Goal: Transaction & Acquisition: Purchase product/service

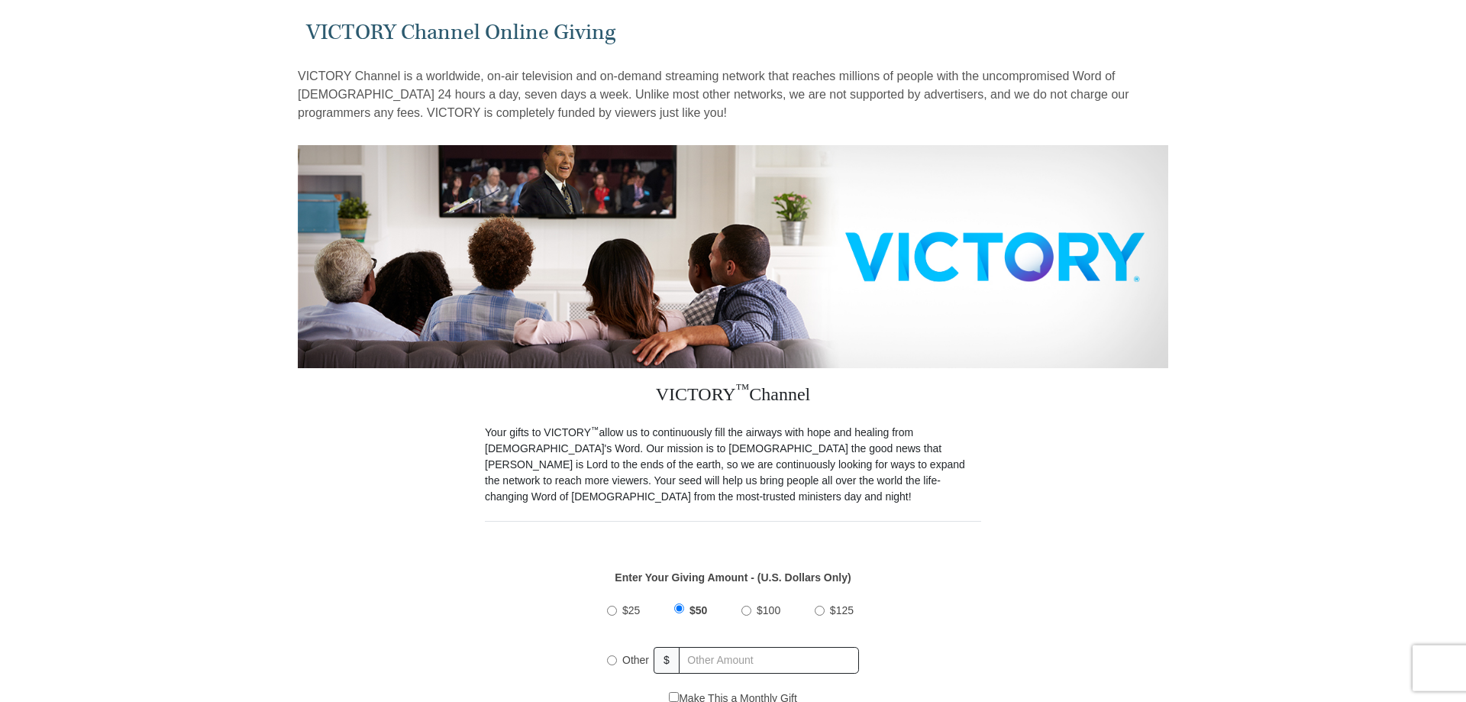
scroll to position [156, 0]
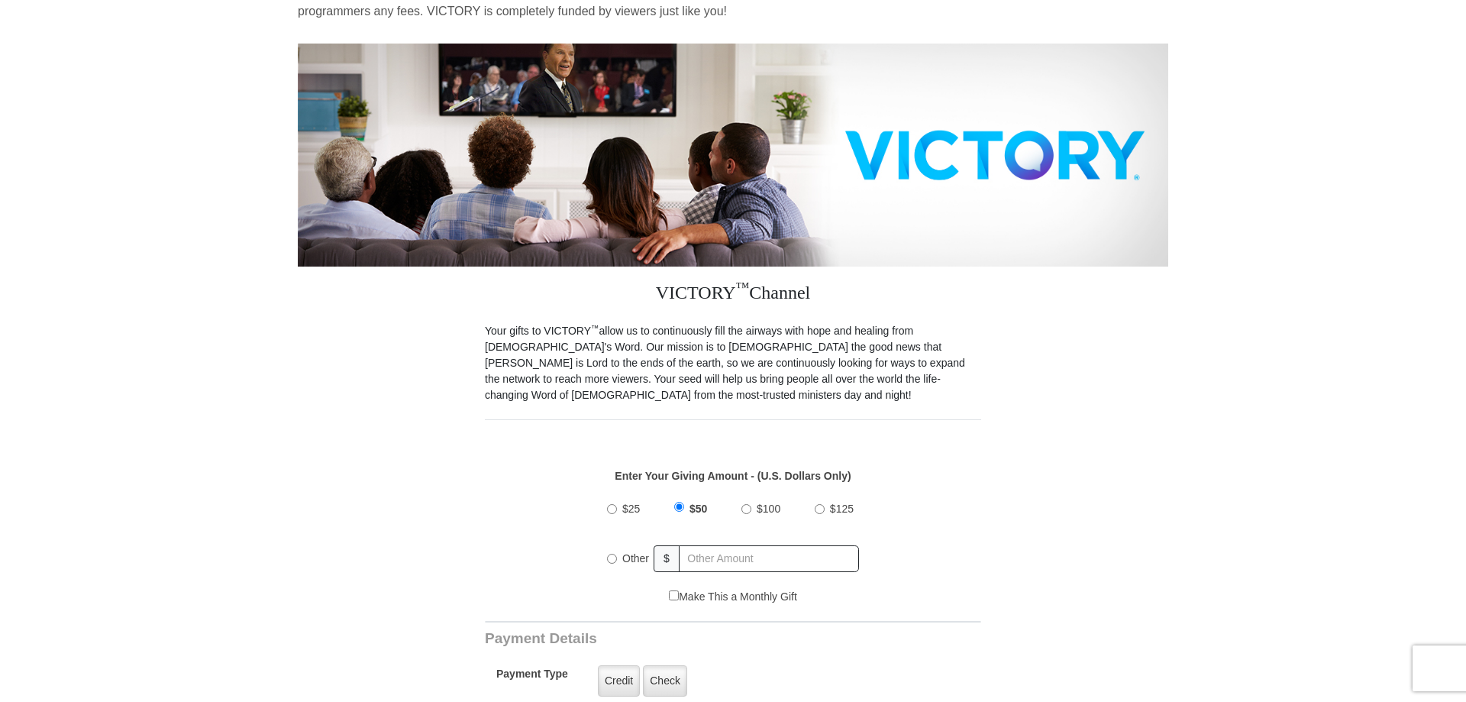
click at [609, 504] on input "$25" at bounding box center [612, 509] width 10 height 10
radio input "true"
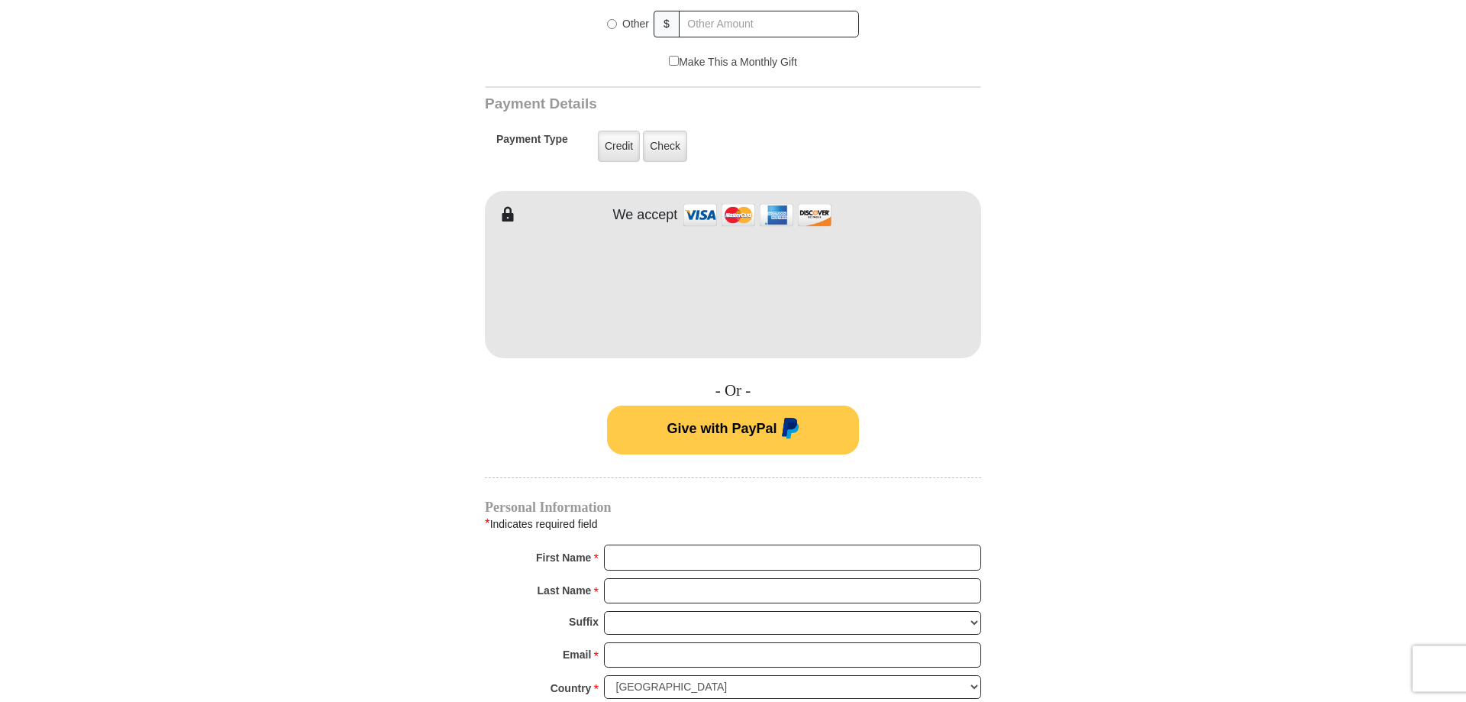
scroll to position [701, 0]
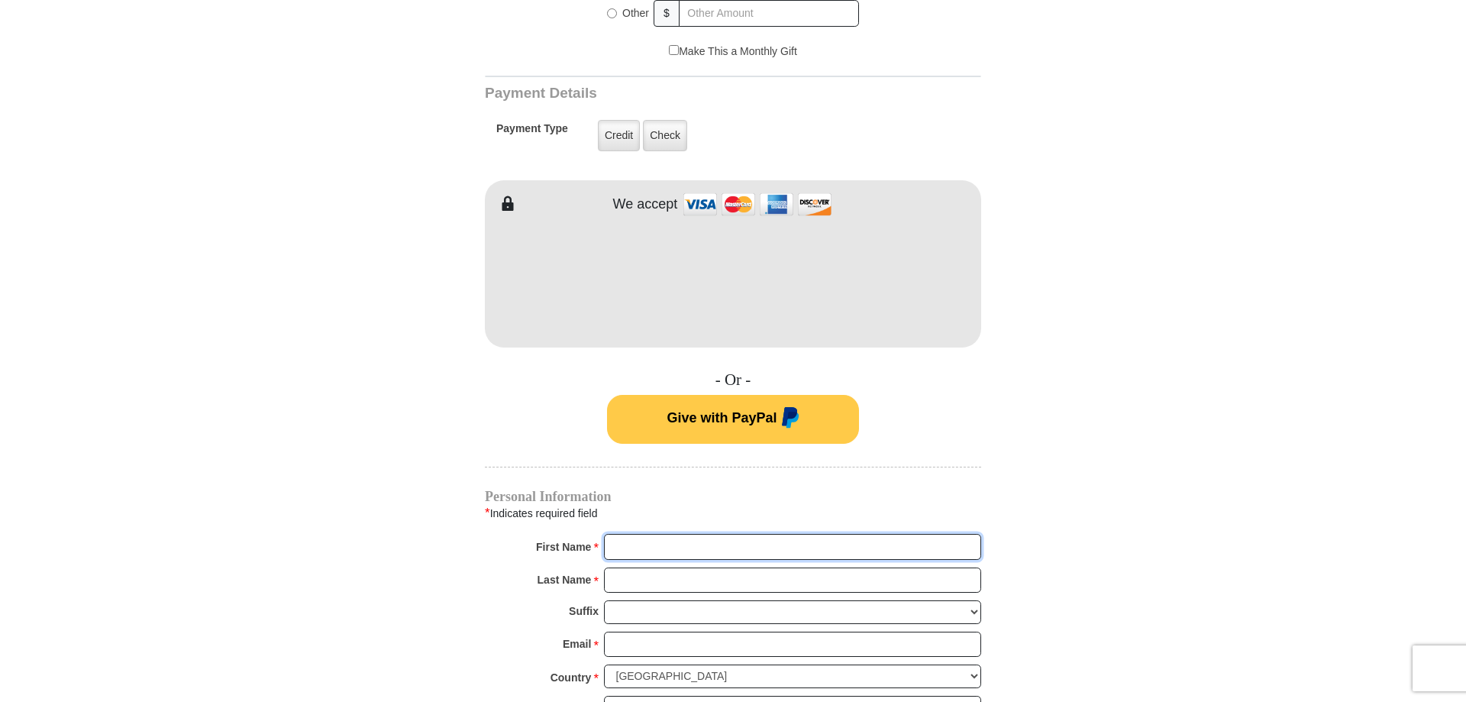
click at [628, 534] on input "First Name *" at bounding box center [792, 547] width 377 height 26
type input "Cynthia L"
click at [638, 567] on input "Last Name *" at bounding box center [792, 580] width 377 height 26
type input "Antonuccio"
click at [622, 632] on input "Email *" at bounding box center [792, 645] width 377 height 26
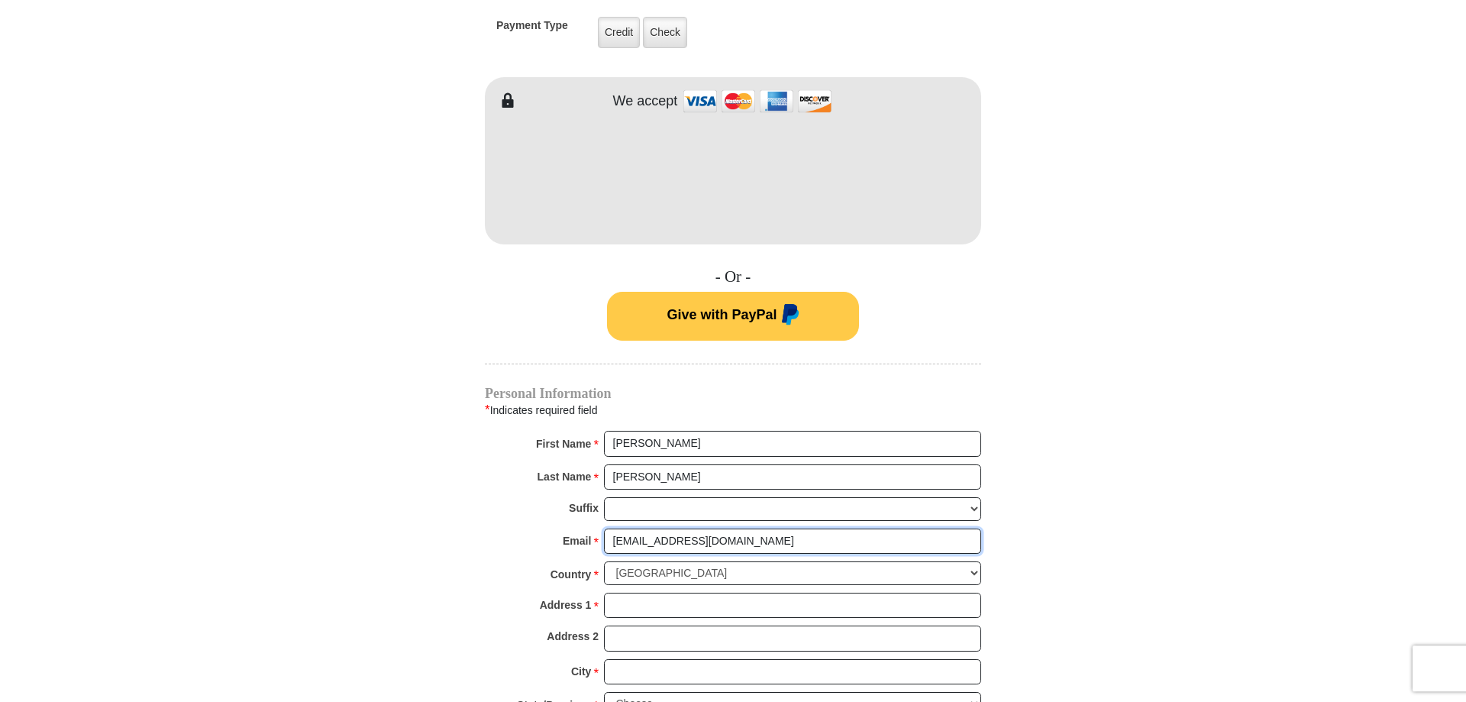
scroll to position [857, 0]
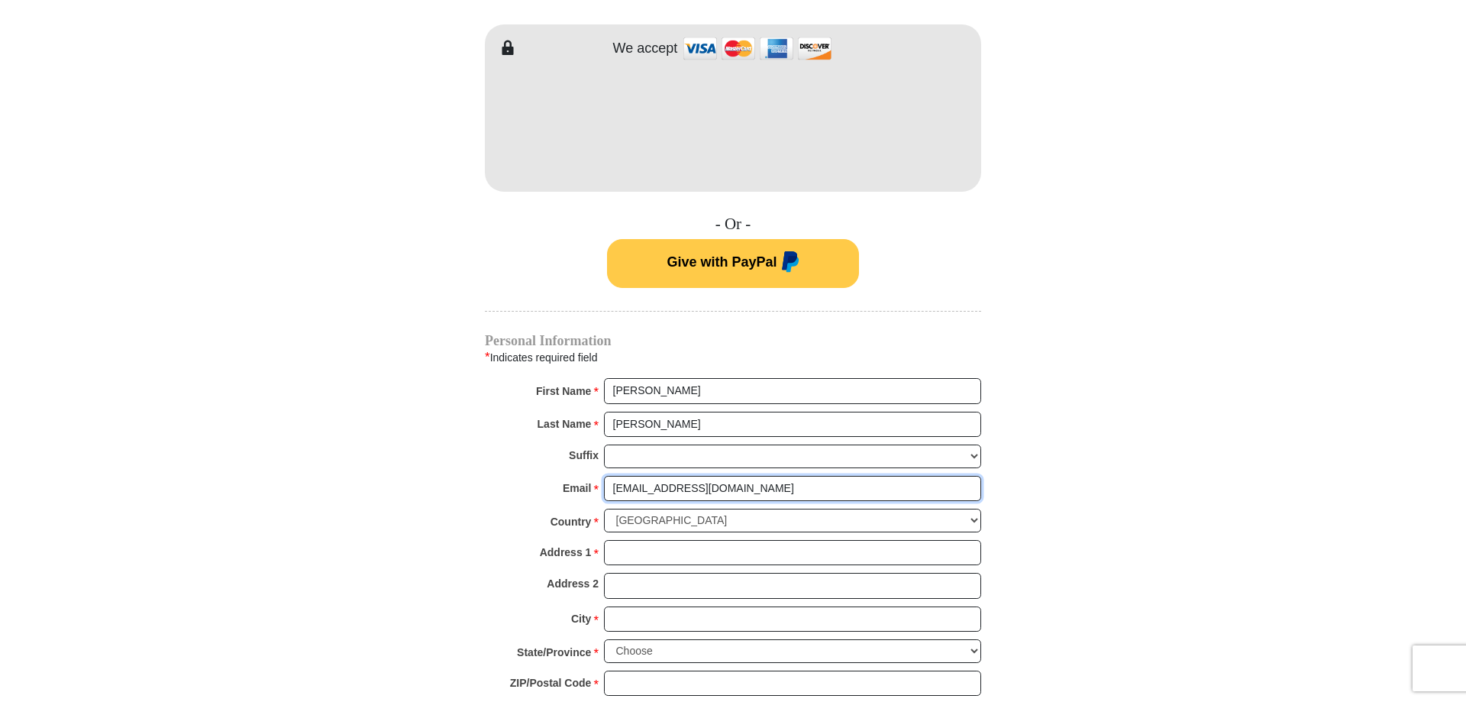
type input "cantonuccio264@gmail.com"
click at [635, 540] on input "Address 1 *" at bounding box center [792, 553] width 377 height 26
type input "6241 Warner Avenue"
click at [623, 573] on input "Address 2" at bounding box center [792, 586] width 377 height 26
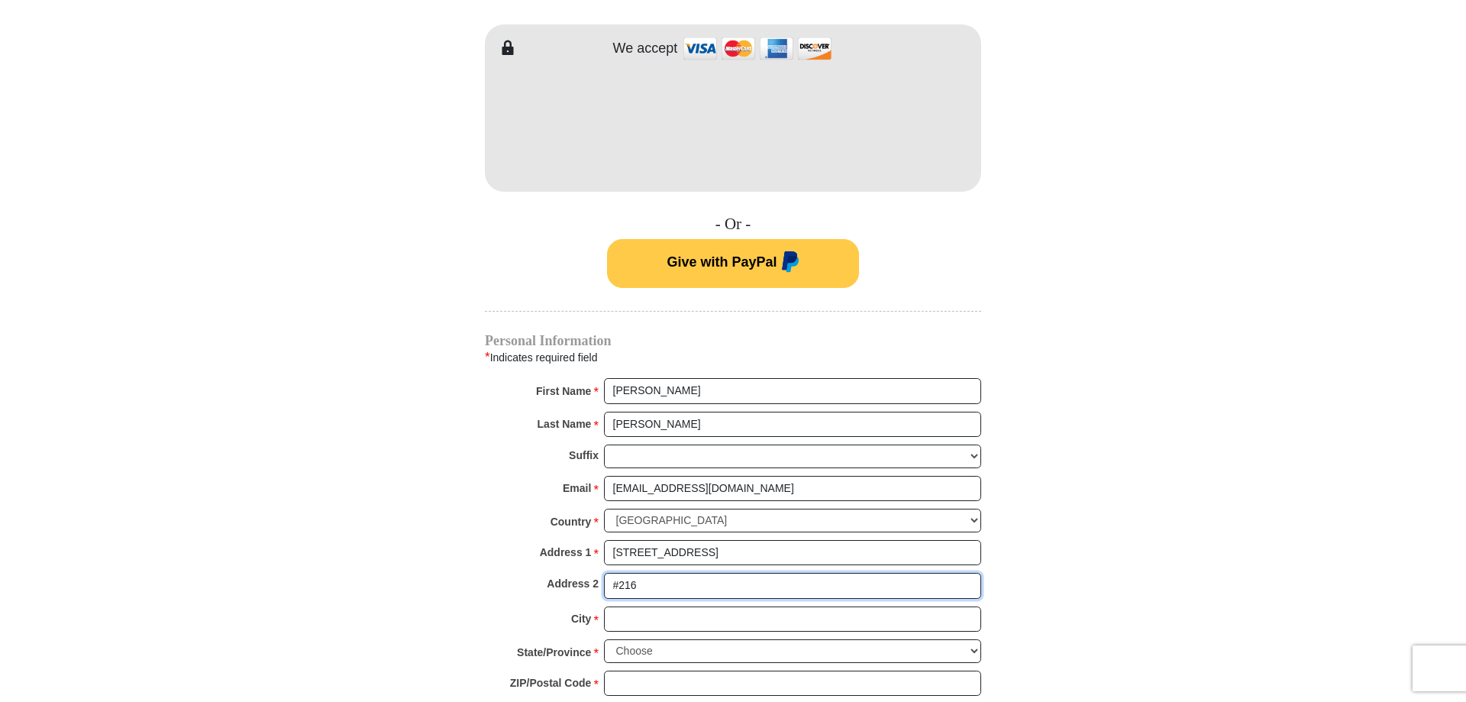
type input "#216"
click at [616, 606] on input "City *" at bounding box center [792, 619] width 377 height 26
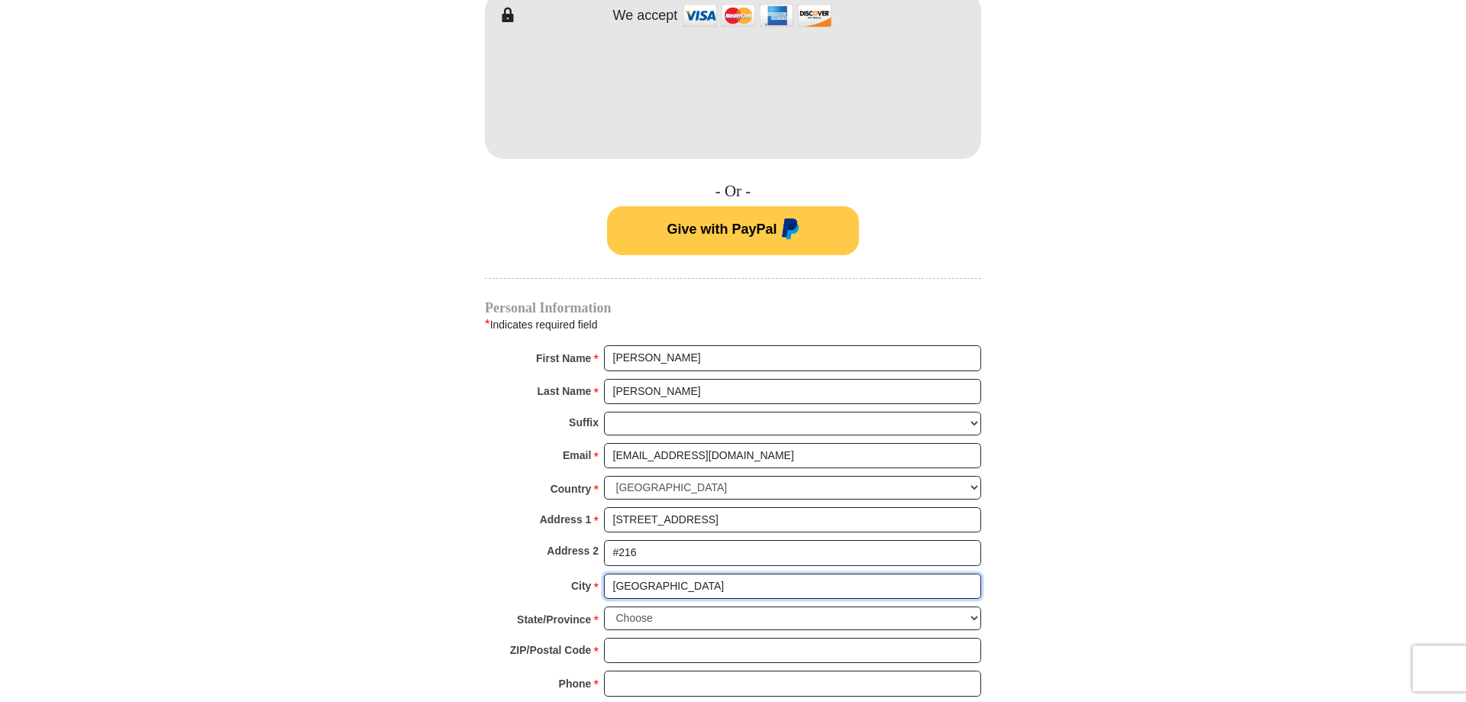
scroll to position [935, 0]
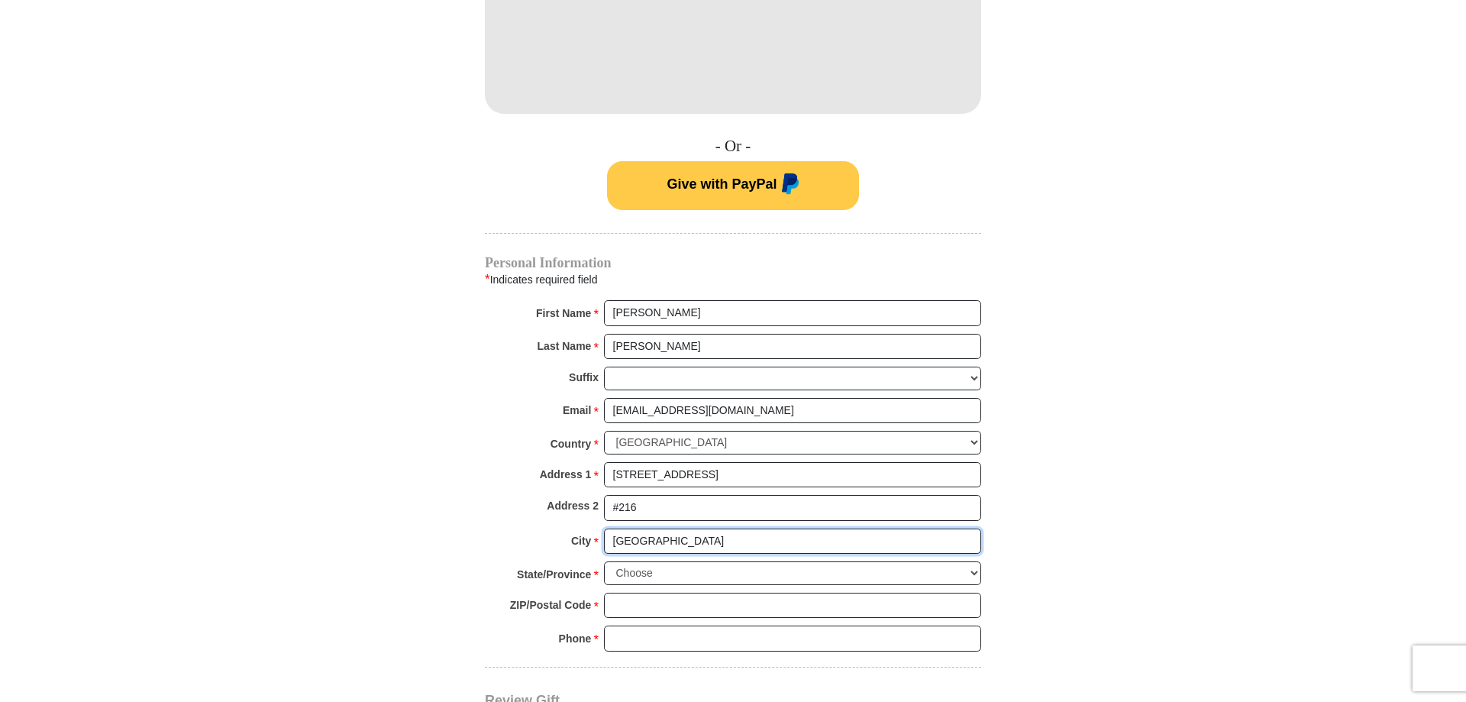
type input "Huntington Beach"
click at [604, 561] on select "Choose Alabama Alaska American Samoa Arizona Arkansas Armed Forces Americas Arm…" at bounding box center [792, 573] width 377 height 24
select select "CA"
click option "California" at bounding box center [0, 0] width 0 height 0
click at [620, 593] on input "ZIP/Postal Code *" at bounding box center [792, 606] width 377 height 26
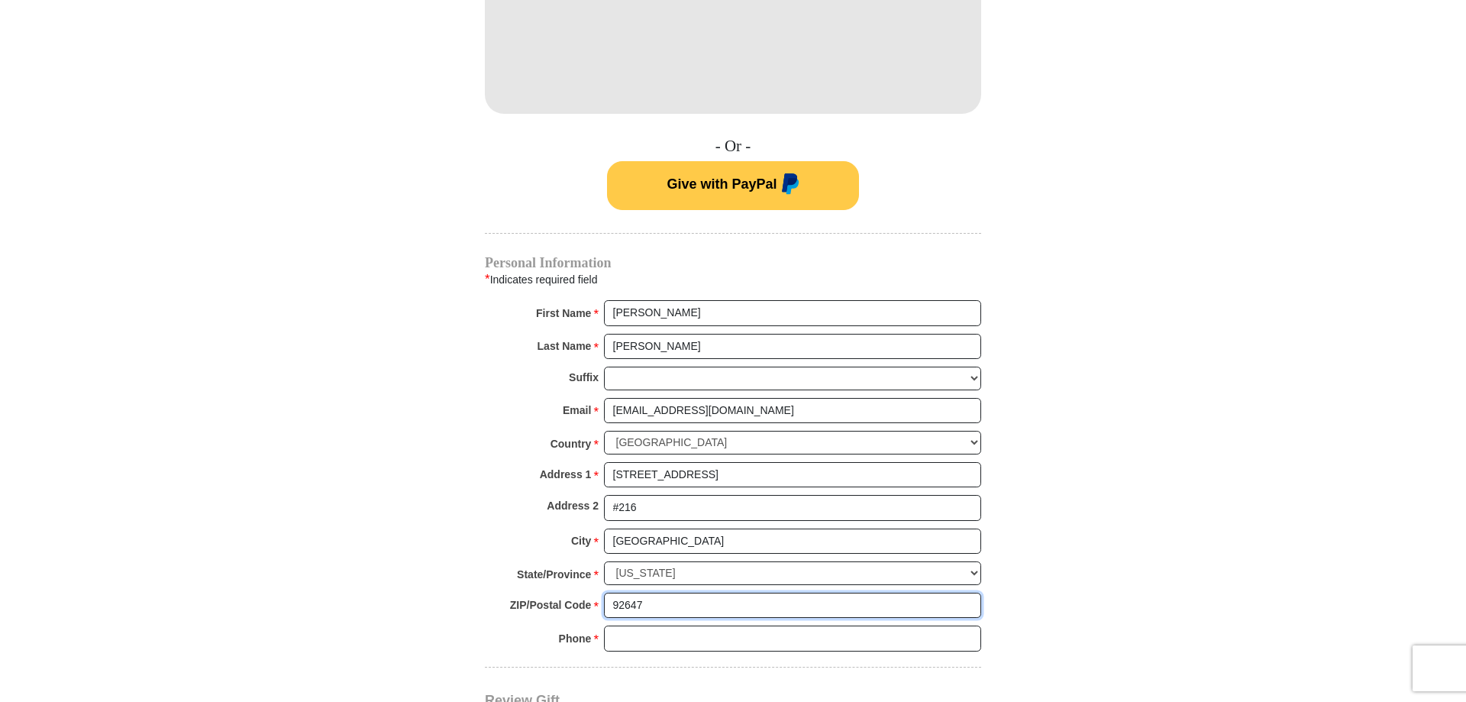
type input "92647"
click at [622, 625] on input "Phone * *" at bounding box center [792, 638] width 377 height 26
click at [664, 593] on input "92647" at bounding box center [792, 606] width 377 height 26
click at [631, 625] on input "7144010136" at bounding box center [792, 638] width 377 height 26
click at [652, 625] on input "714-4010136" at bounding box center [792, 638] width 377 height 26
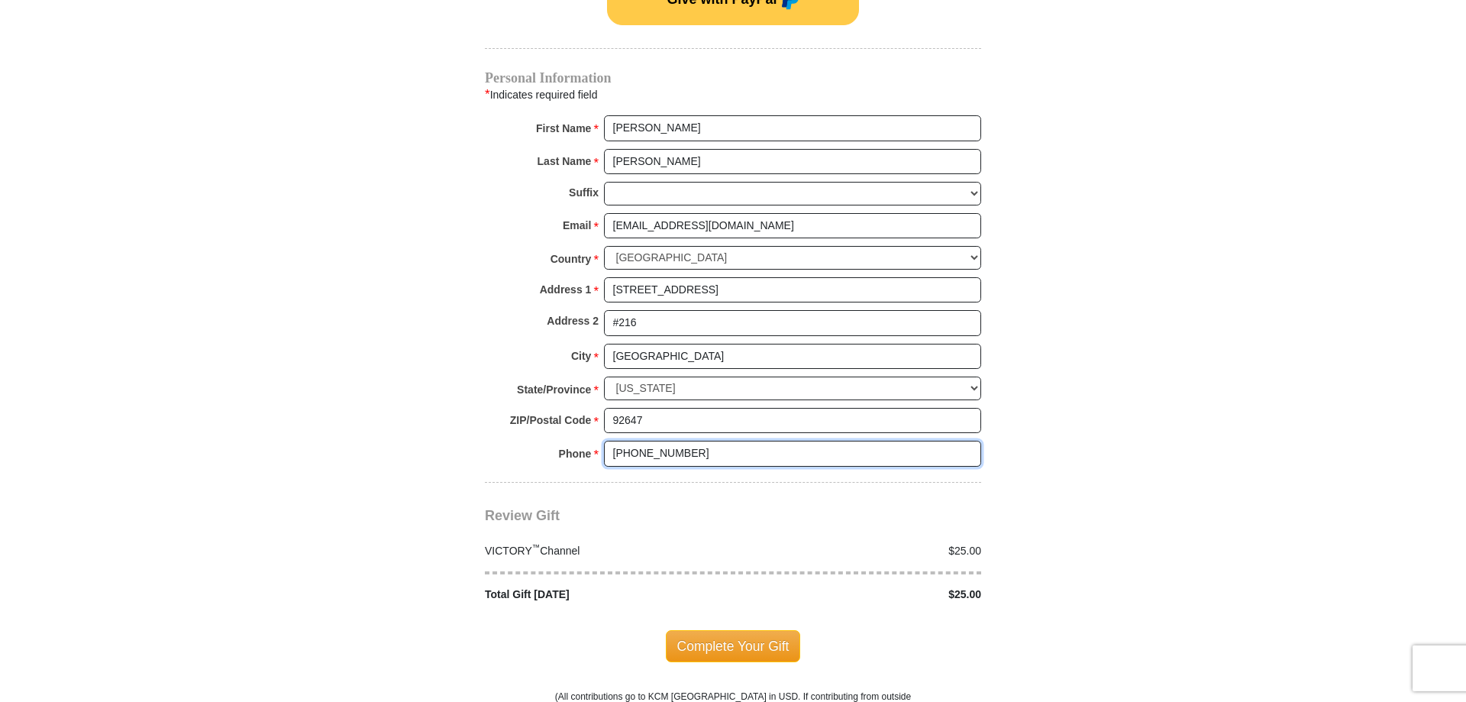
scroll to position [1168, 0]
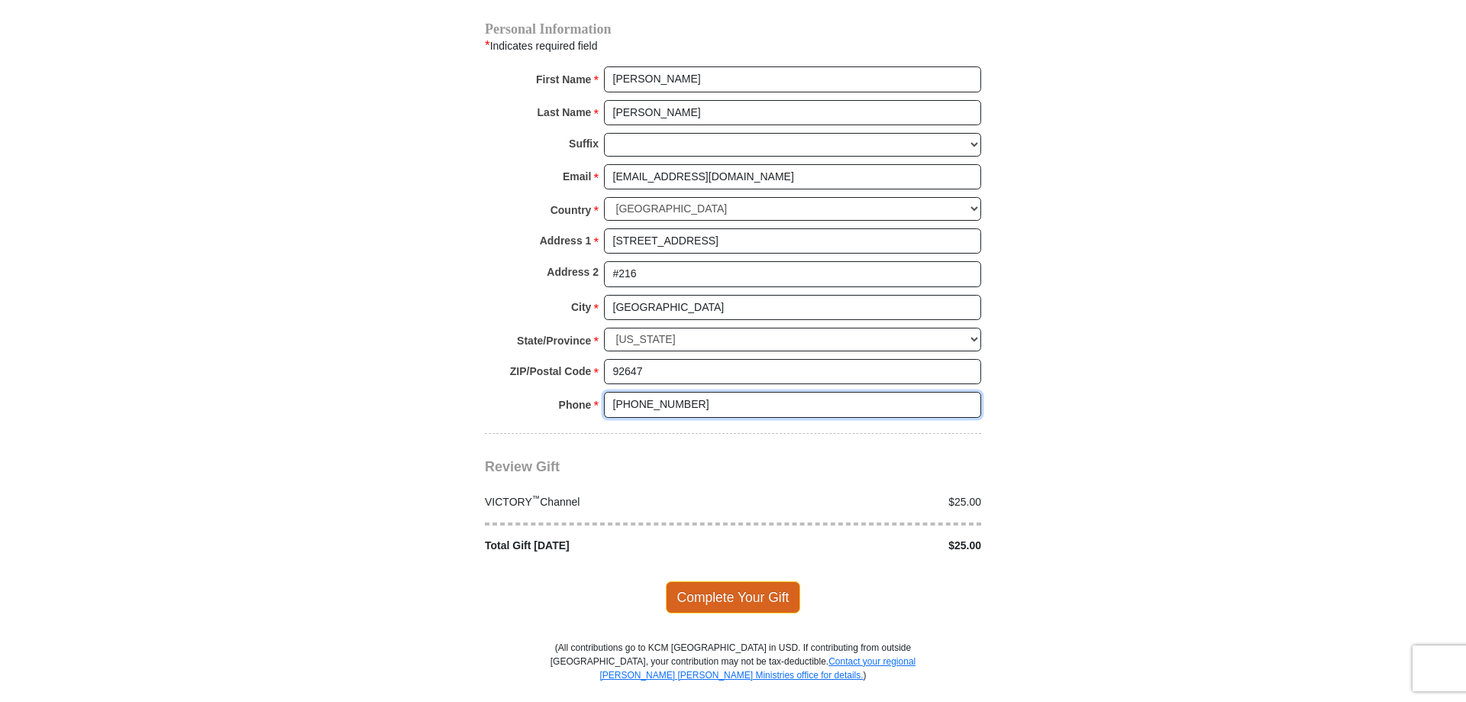
type input "714-401-1036"
click at [746, 581] on span "Complete Your Gift" at bounding box center [733, 597] width 135 height 32
